Goal: Task Accomplishment & Management: Use online tool/utility

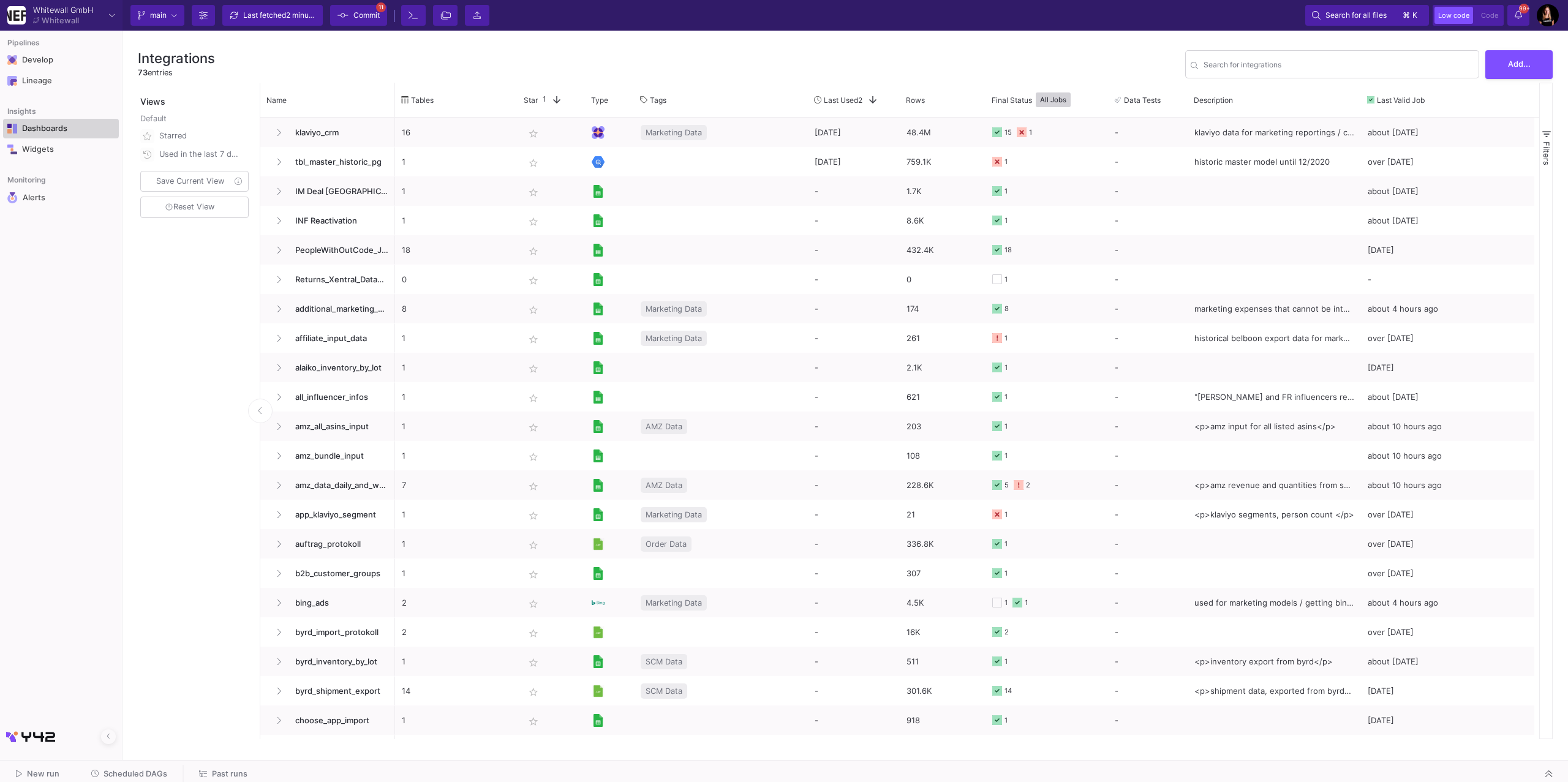
click at [47, 128] on div "Dashboards" at bounding box center [62, 129] width 80 height 10
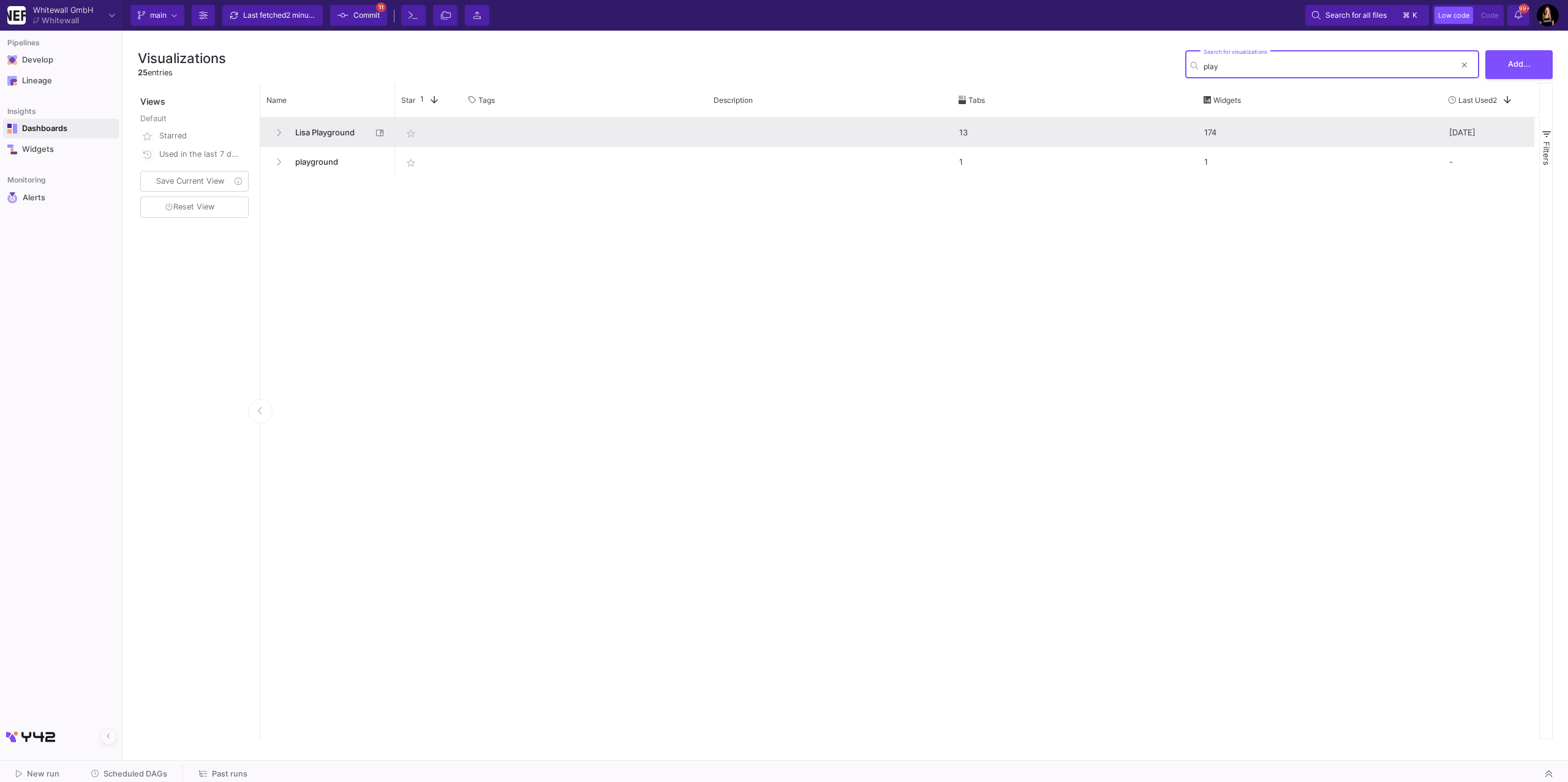
type input "play"
click at [332, 140] on span "Lisa Playground" at bounding box center [330, 133] width 84 height 29
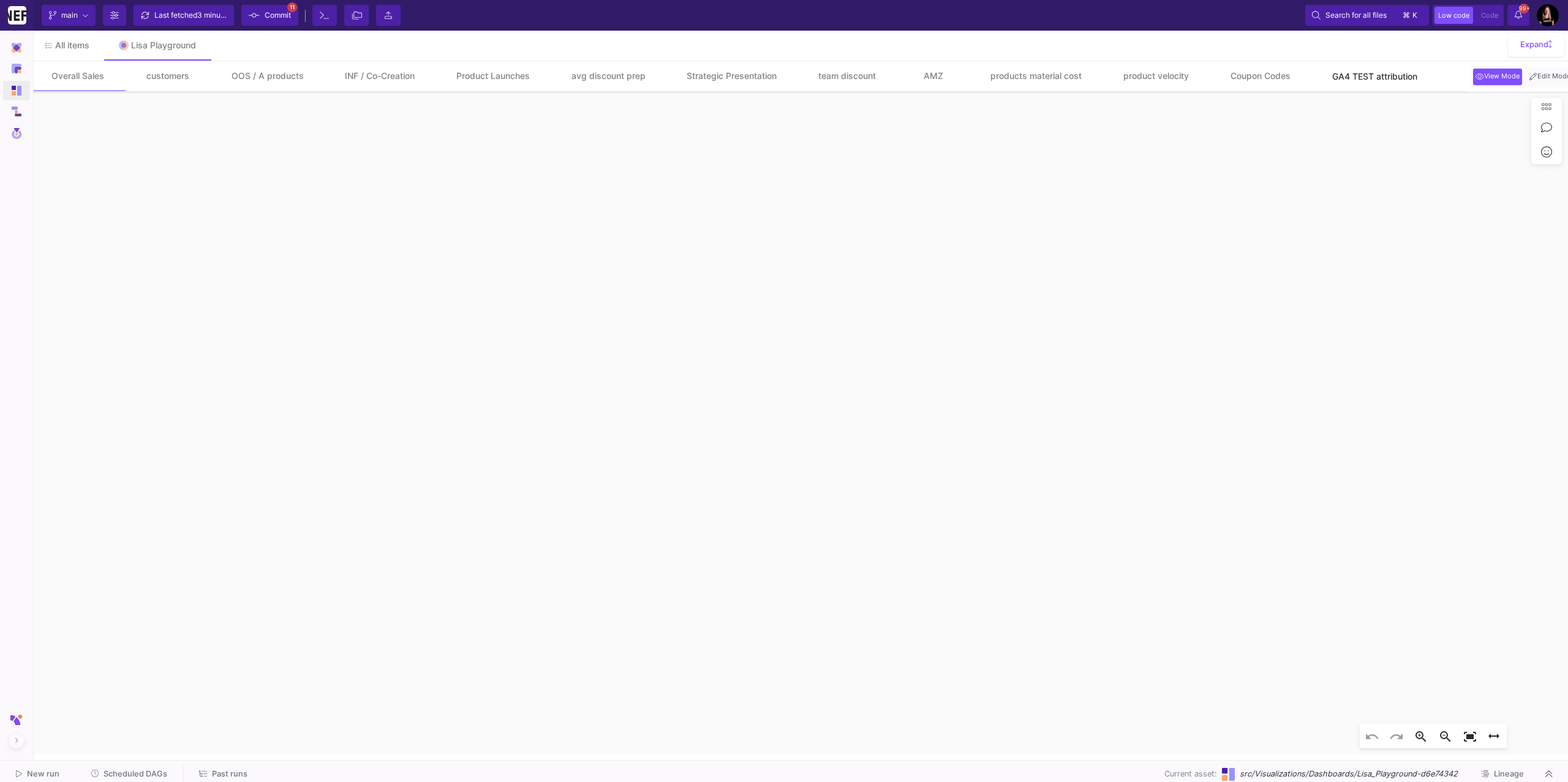
click at [1378, 71] on div "GA4 TEST attribution" at bounding box center [1375, 76] width 100 height 10
click at [742, 75] on div "Strategic Presentation" at bounding box center [732, 76] width 105 height 10
drag, startPoint x: 1404, startPoint y: 255, endPoint x: 1102, endPoint y: 327, distance: 310.5
click at [1102, 327] on icon "date -4 - 0 channel !OTHER product_category !vitafair Widget Revenue Developmen…" at bounding box center [799, 423] width 1537 height 662
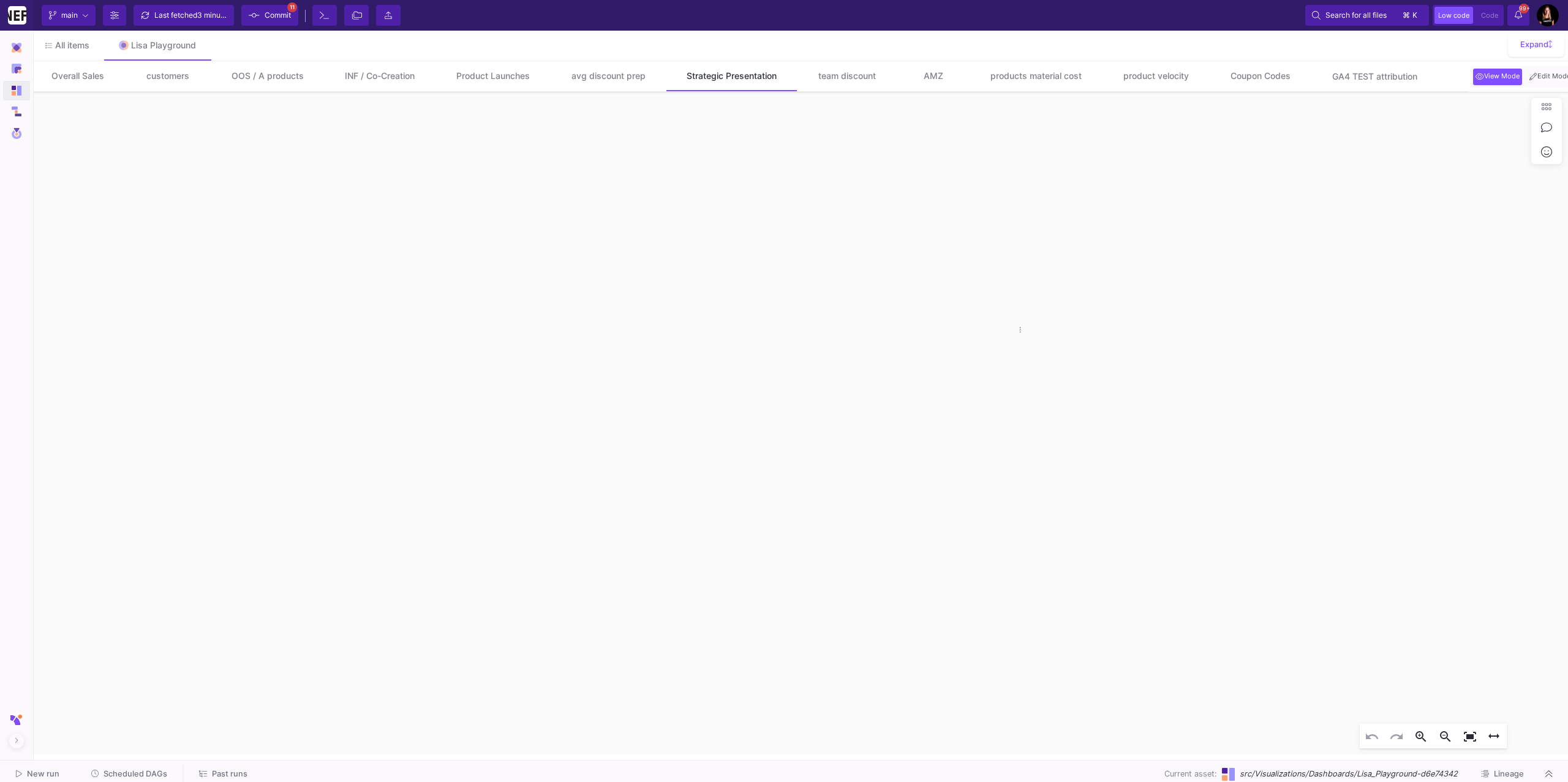
scroll to position [92, 0]
click at [17, 91] on img at bounding box center [16, 91] width 10 height 10
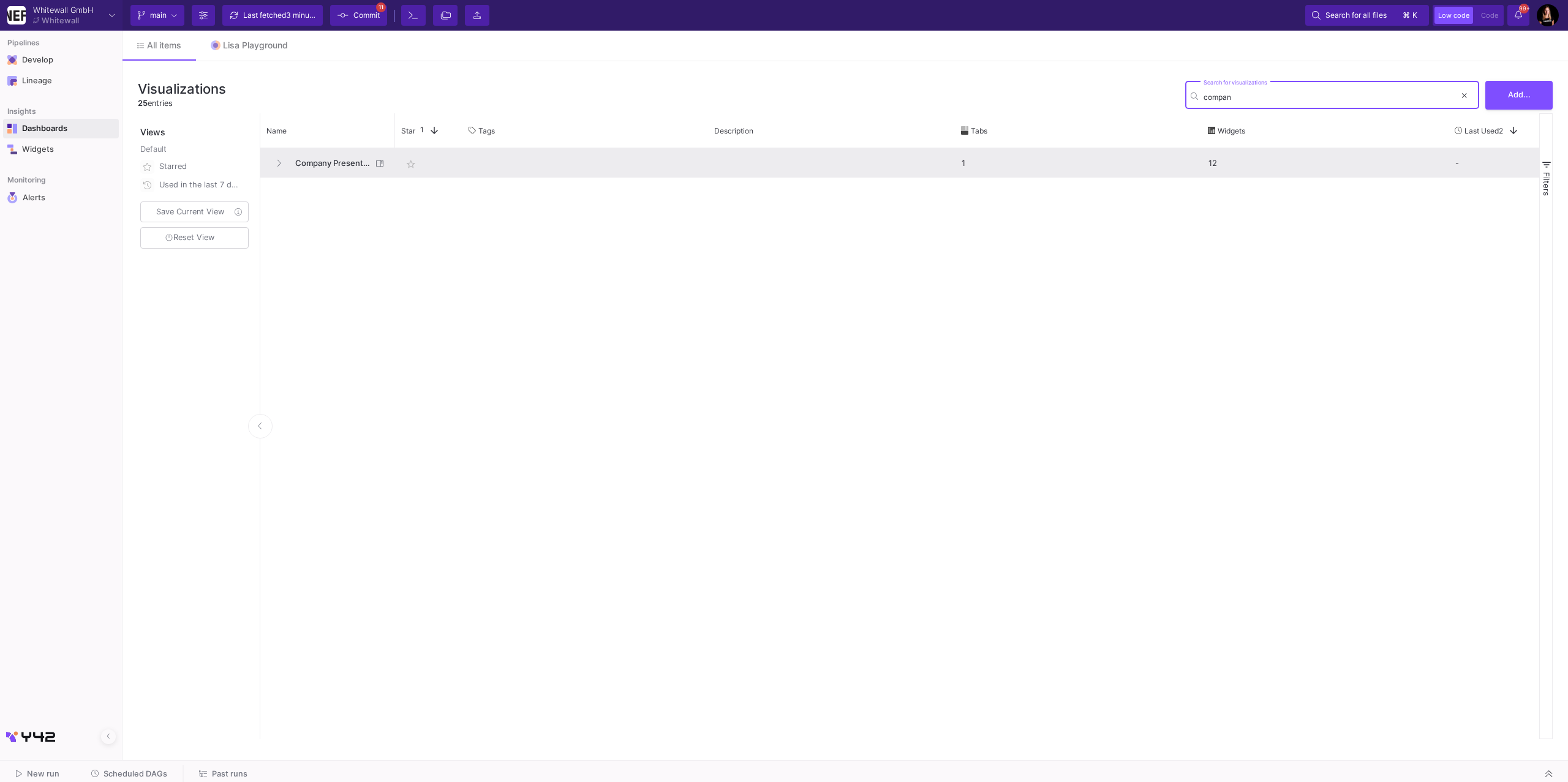
type input "compan"
click at [329, 160] on span "Company Presentation Check" at bounding box center [330, 163] width 84 height 29
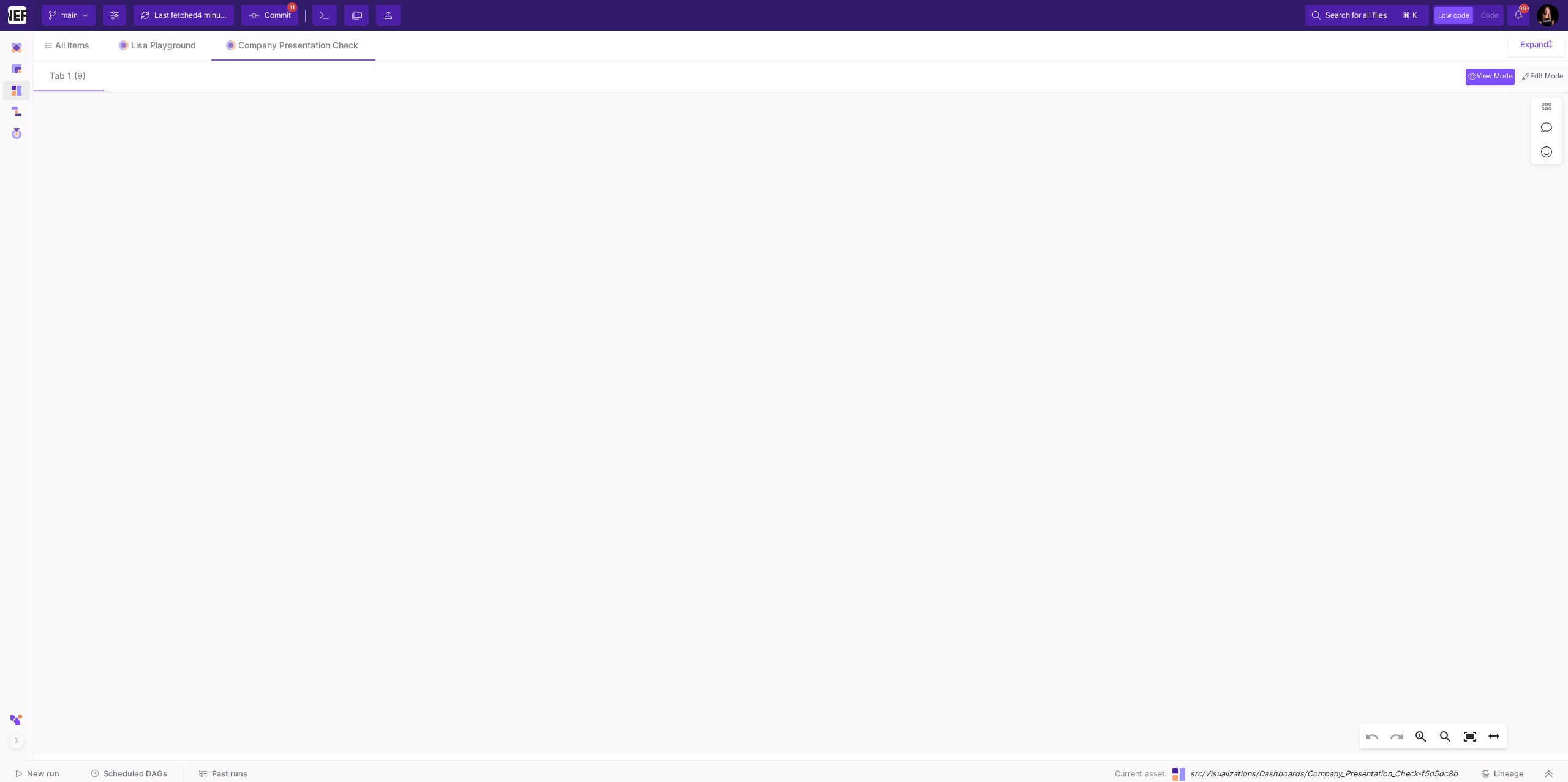
drag, startPoint x: 521, startPoint y: 204, endPoint x: 883, endPoint y: 163, distance: 364.3
click foreignobject "date -1 - -1 shop_view BE_INTERN Widget"
click div "date -1 - -1 shop_view BE_INTERN Widget"
click at [1522, 84] on button "Edit Mode" at bounding box center [1542, 76] width 46 height 16
click div "date -1 - -1 shop_view BE_INTERN Widget"
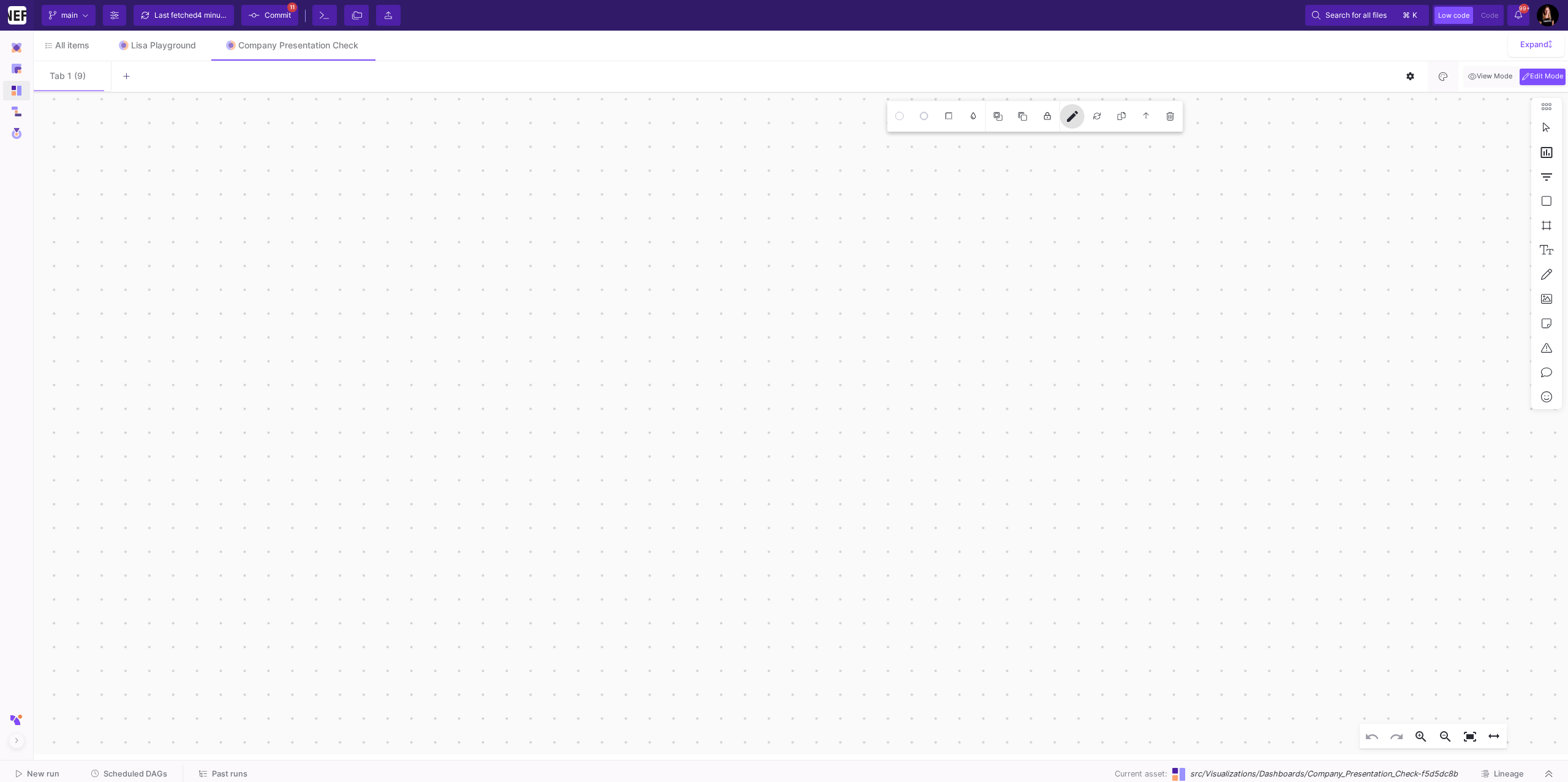
click at [1073, 120] on mat-icon "edit" at bounding box center [1072, 116] width 15 height 15
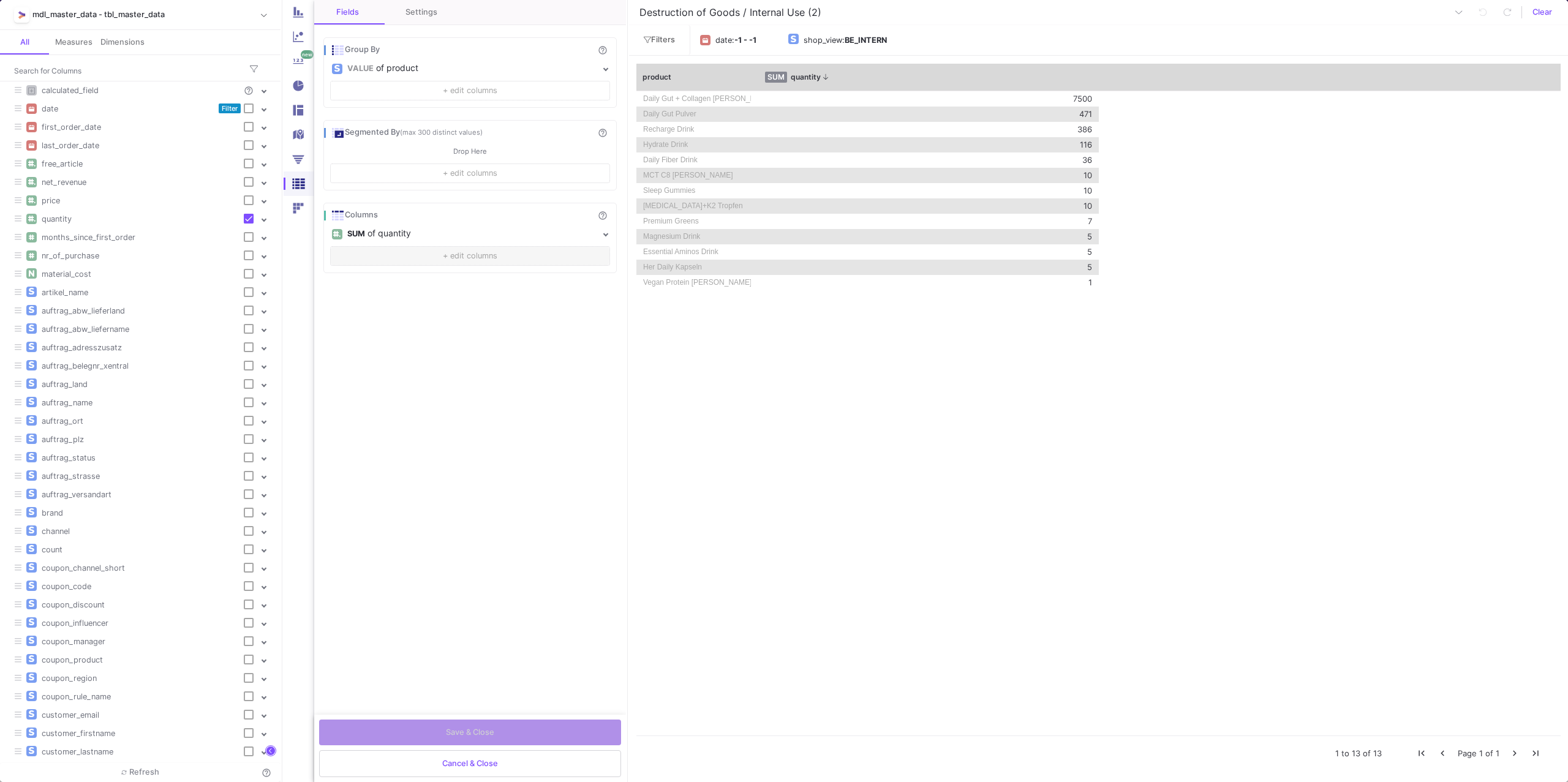
click at [455, 249] on button "+ edit columns" at bounding box center [470, 255] width 280 height 19
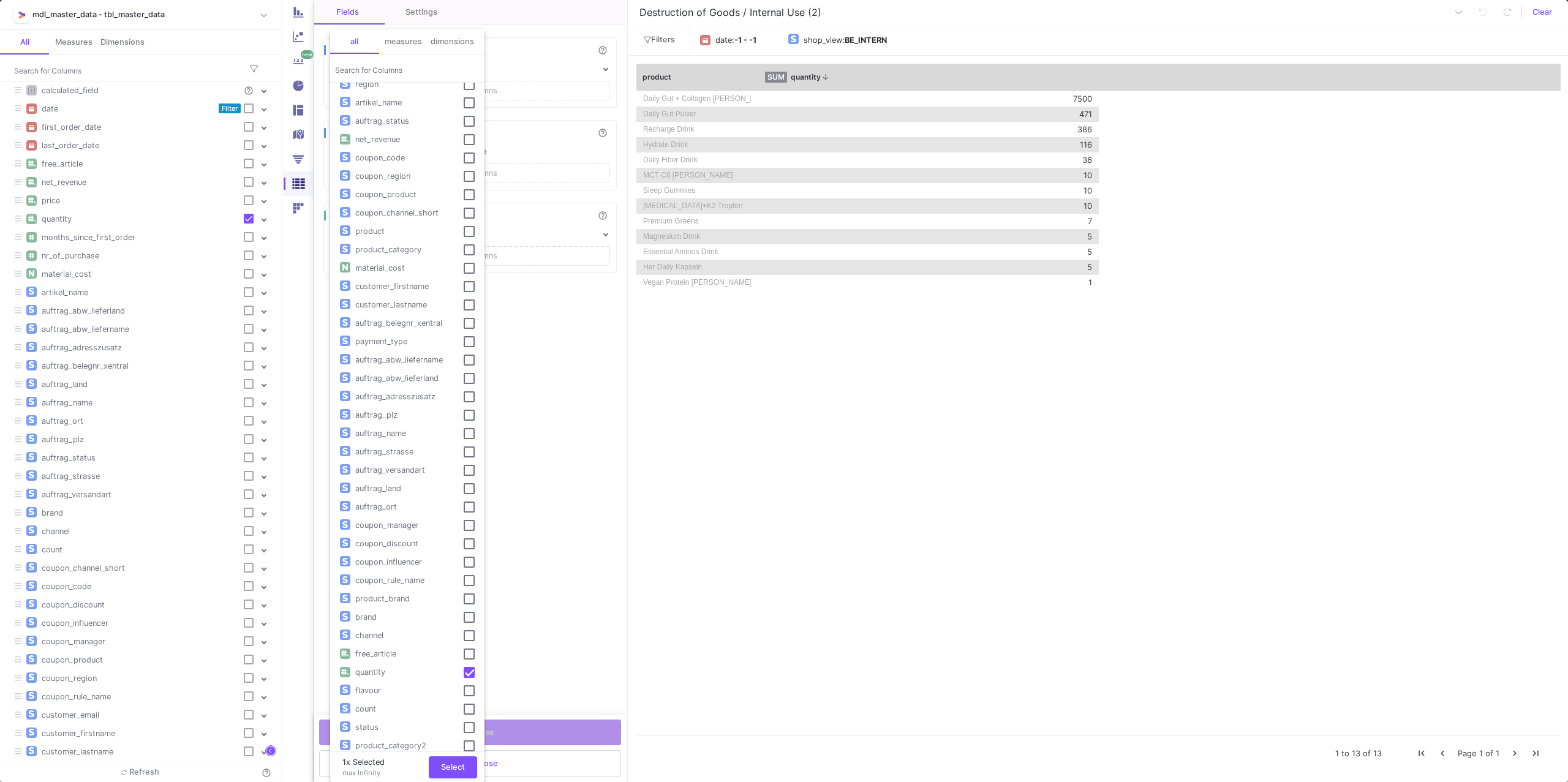
scroll to position [128, 0]
click at [376, 255] on span "material_cost" at bounding box center [379, 257] width 59 height 9
click at [441, 767] on span "Select" at bounding box center [452, 766] width 24 height 9
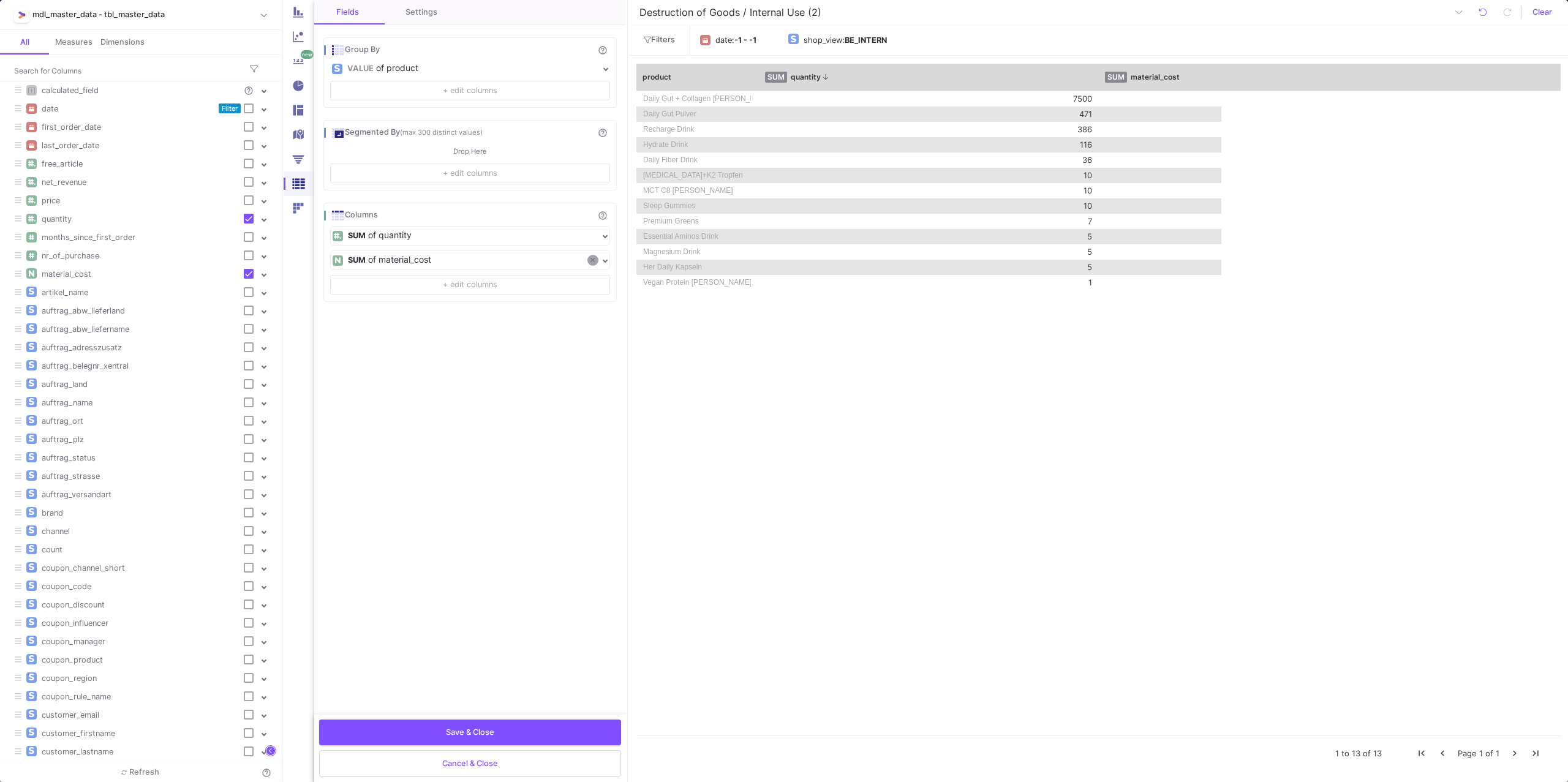
click at [594, 264] on fa-icon at bounding box center [593, 260] width 4 height 9
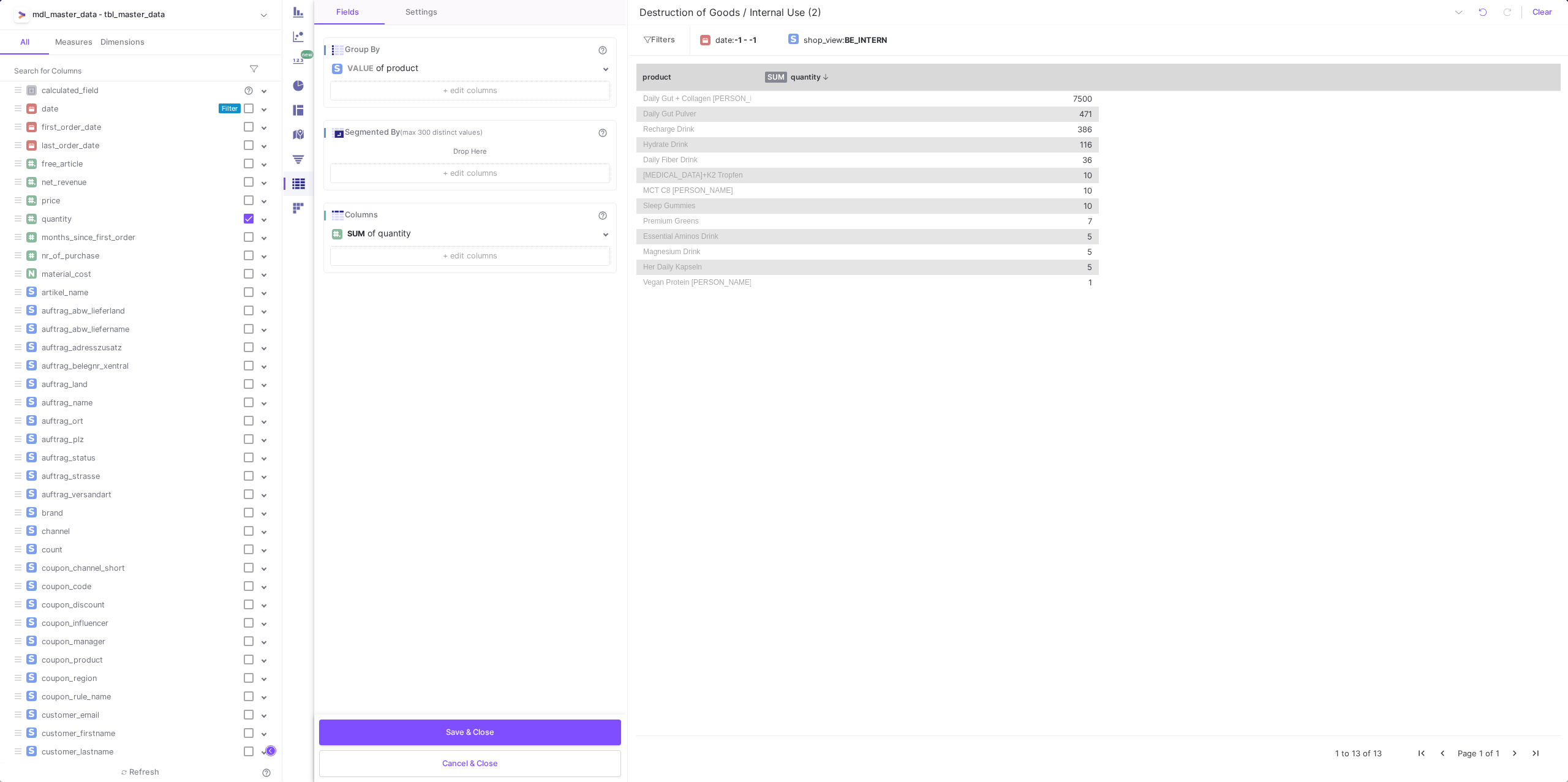
checkbox input "false"
click at [507, 723] on button "Save & Close" at bounding box center [470, 731] width 302 height 26
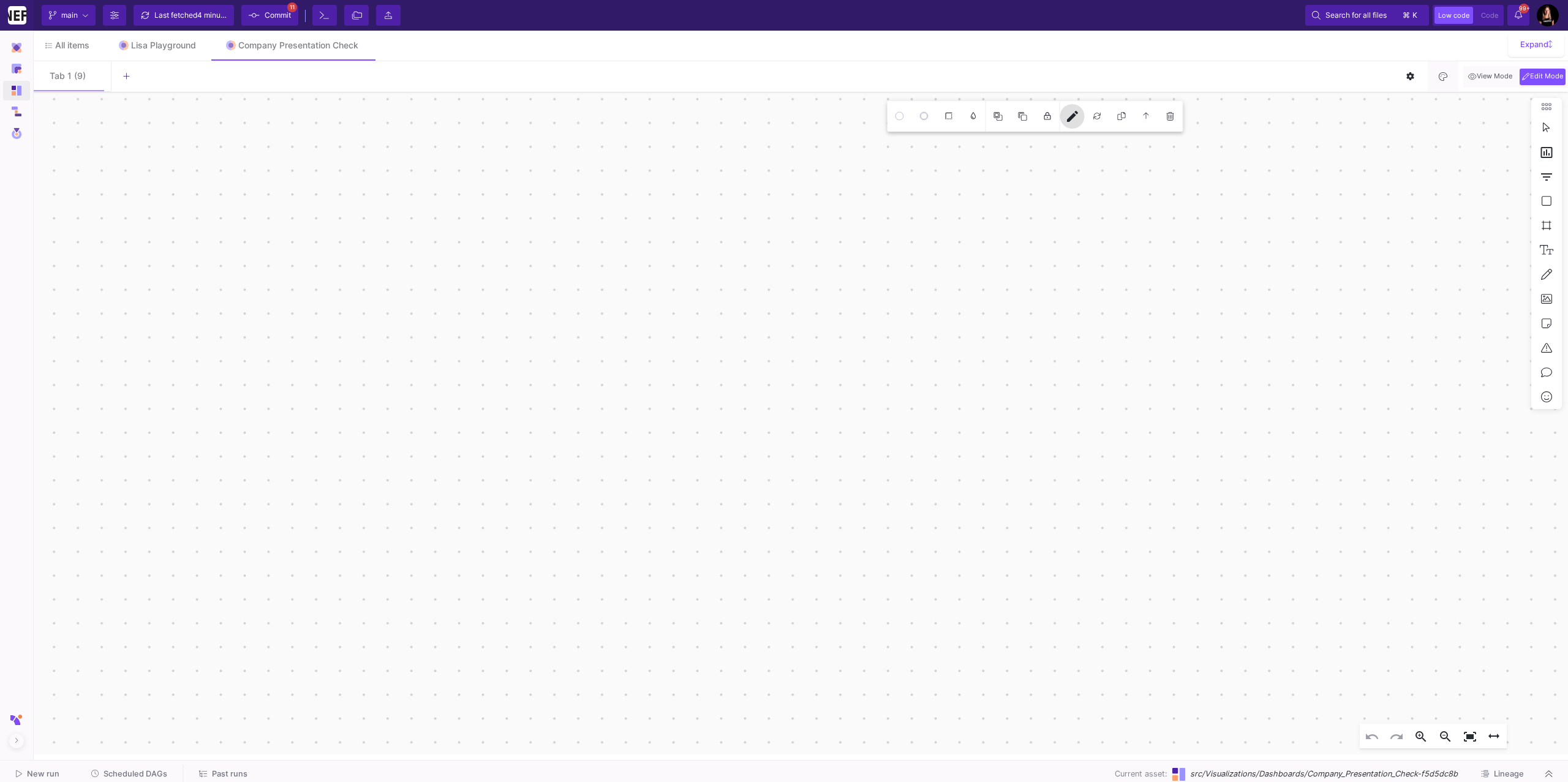
click at [851, 464] on icon "The table src/Models/UI/monthly_overview/monthly_overview has been deleted - wi…" at bounding box center [799, 423] width 1537 height 662
click div "date -1 - -1 shop_view BE_INTERN Widget"
click at [744, 125] on icon "The table src/Models/UI/monthly_overview/monthly_overview has been deleted - wi…" at bounding box center [799, 423] width 1537 height 662
